Goal: Information Seeking & Learning: Understand process/instructions

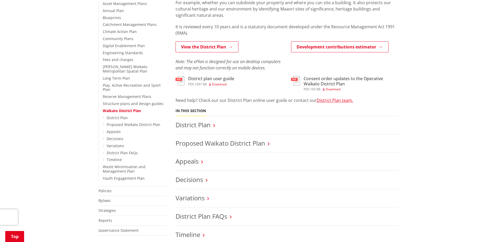
scroll to position [131, 0]
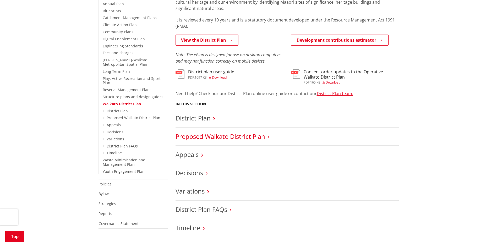
click at [220, 138] on link "Proposed Waikato District Plan" at bounding box center [221, 136] width 90 height 9
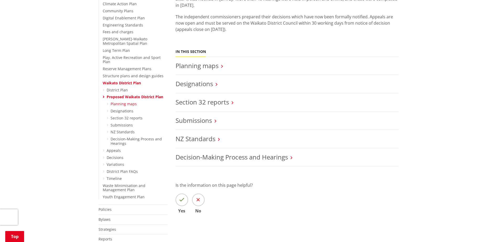
scroll to position [157, 0]
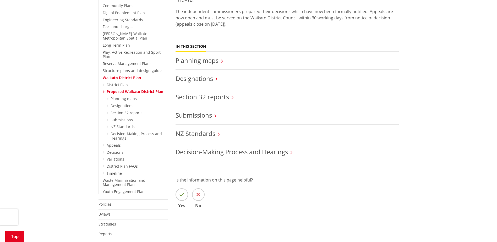
click at [117, 89] on link "Proposed Waikato District Plan" at bounding box center [135, 91] width 57 height 5
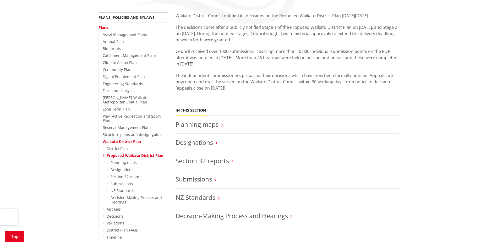
scroll to position [26, 0]
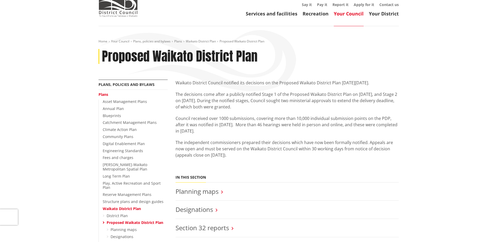
click at [119, 206] on link "Waikato District Plan" at bounding box center [122, 208] width 38 height 5
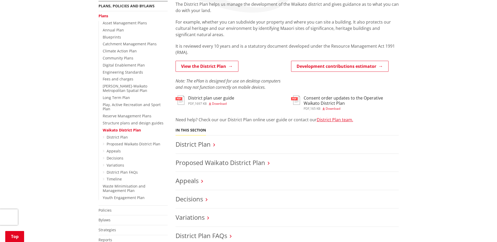
scroll to position [79, 0]
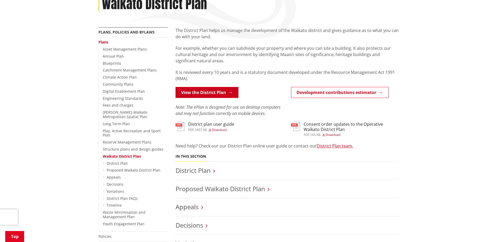
click at [211, 91] on link "View the District Plan" at bounding box center [207, 92] width 63 height 11
